Goal: Information Seeking & Learning: Learn about a topic

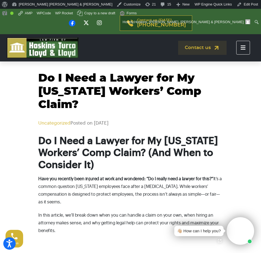
scroll to position [8, 0]
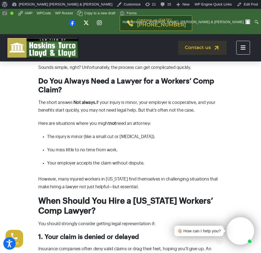
scroll to position [381, 0]
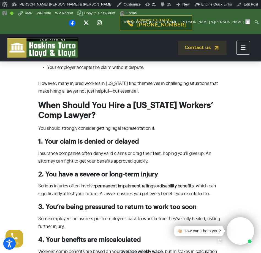
scroll to position [501, 0]
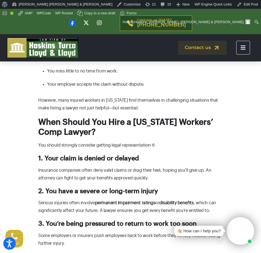
scroll to position [487, 0]
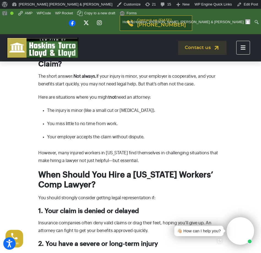
scroll to position [433, 0]
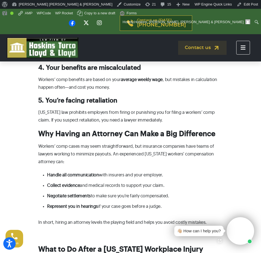
scroll to position [673, 0]
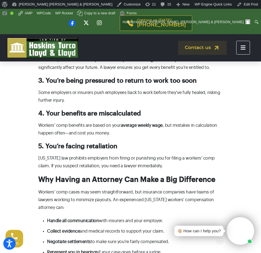
scroll to position [626, 0]
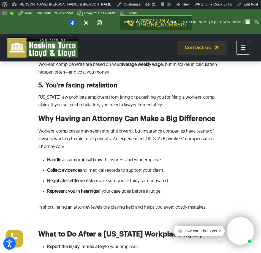
scroll to position [688, 0]
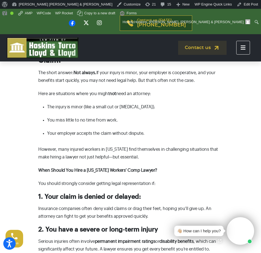
scroll to position [455, 0]
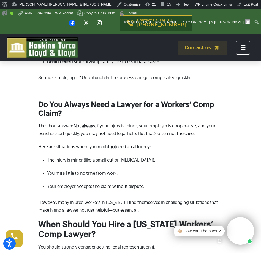
scroll to position [408, 0]
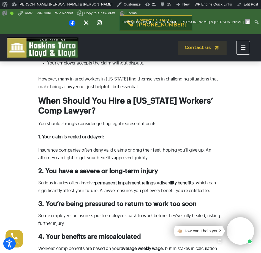
scroll to position [525, 0]
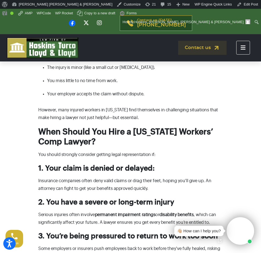
scroll to position [494, 0]
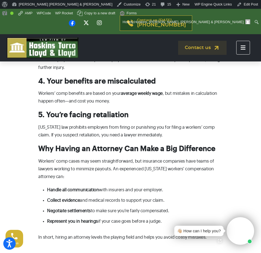
scroll to position [687, 0]
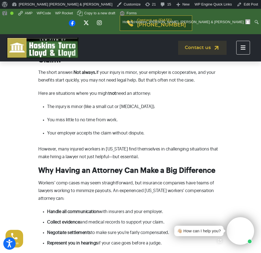
scroll to position [459, 0]
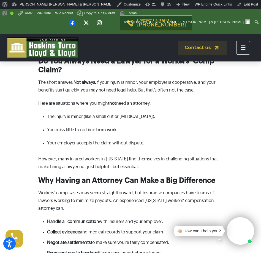
scroll to position [449, 0]
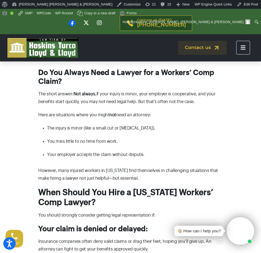
scroll to position [430, 0]
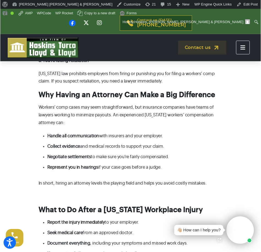
scroll to position [739, 0]
